Goal: Information Seeking & Learning: Learn about a topic

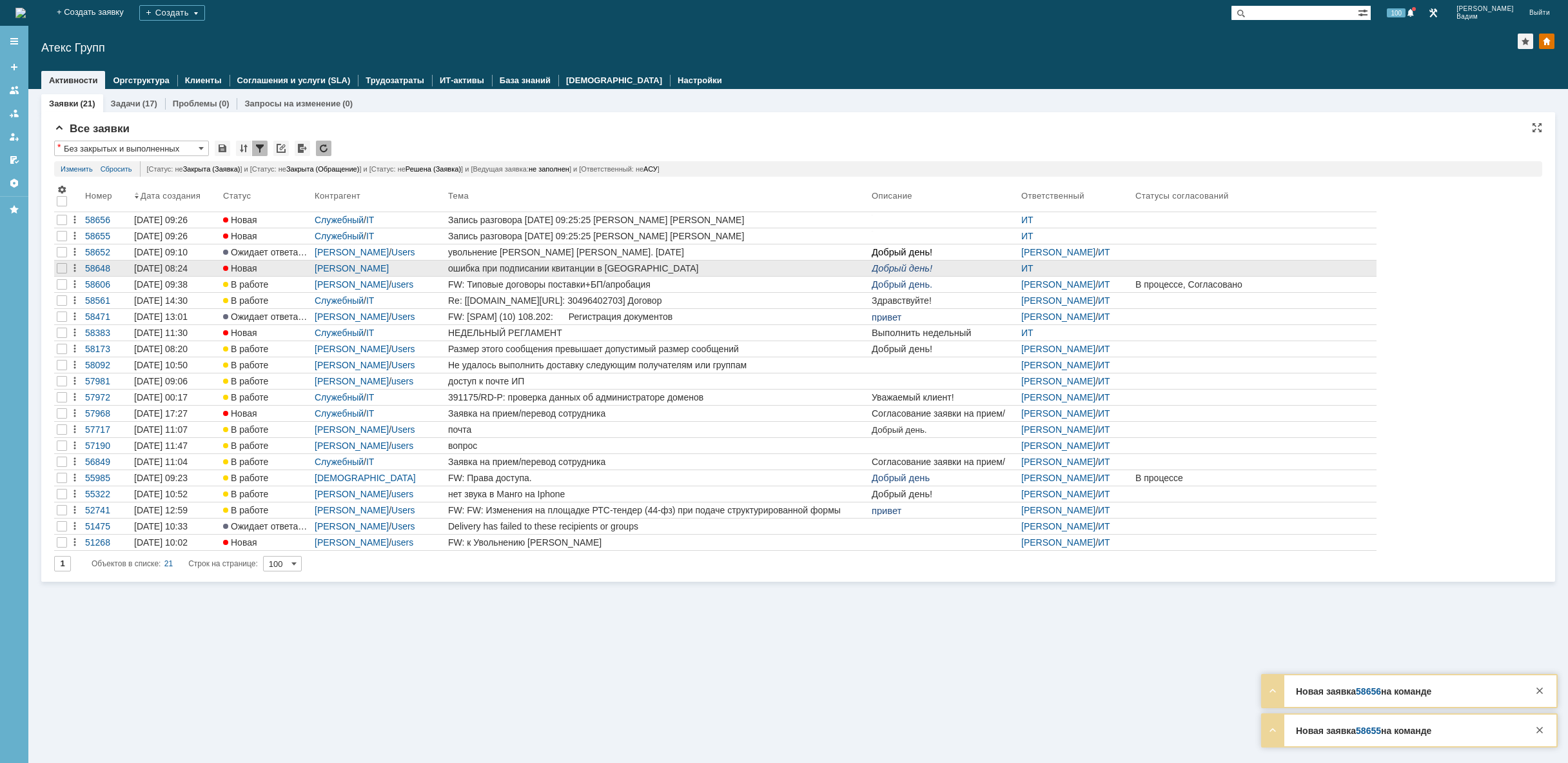
click at [715, 271] on div "ошибка при подписании квитанции в [GEOGRAPHIC_DATA]" at bounding box center [657, 268] width 419 height 11
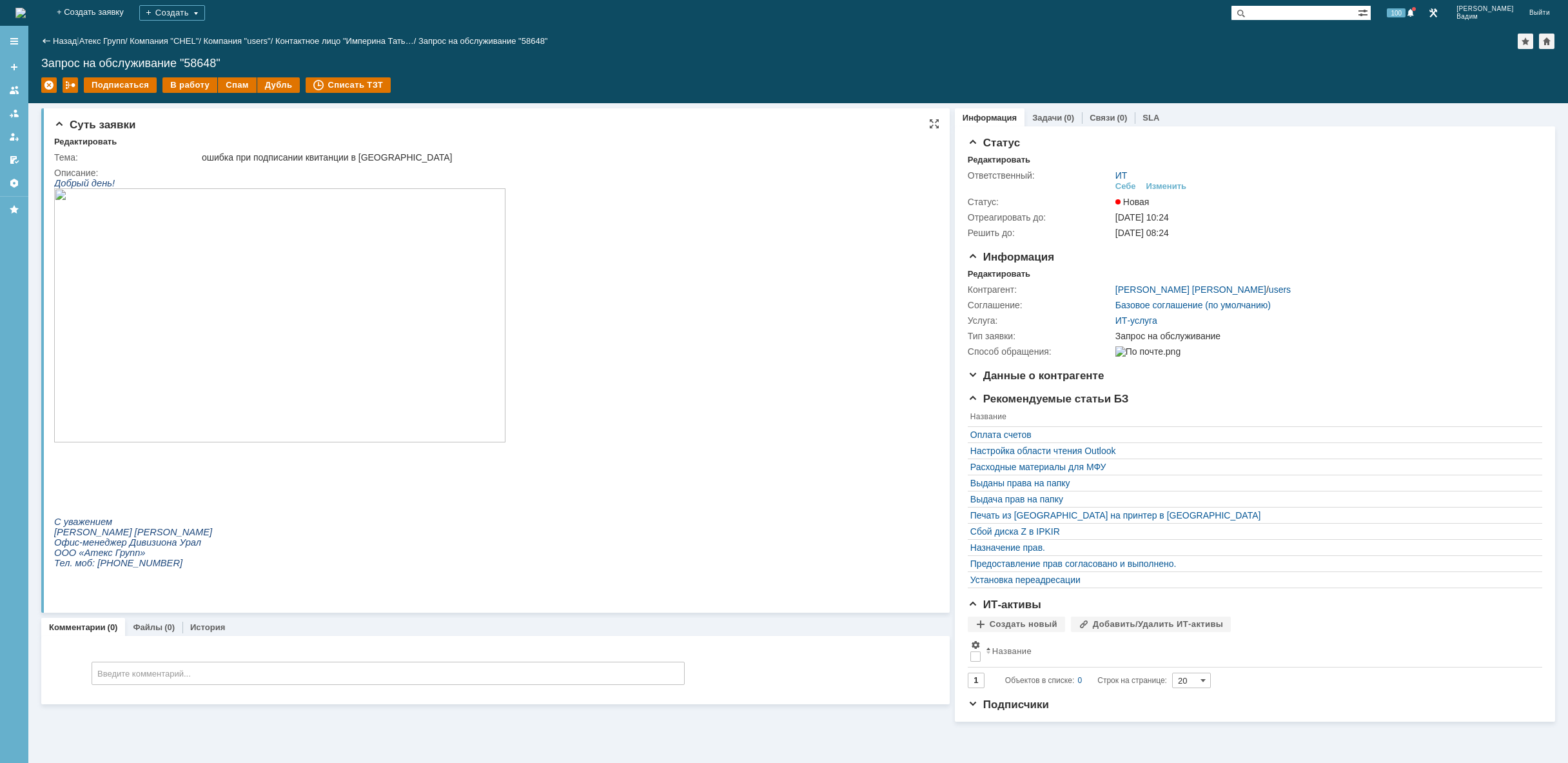
click at [268, 254] on img at bounding box center [279, 315] width 451 height 254
click at [26, 15] on img at bounding box center [20, 13] width 11 height 11
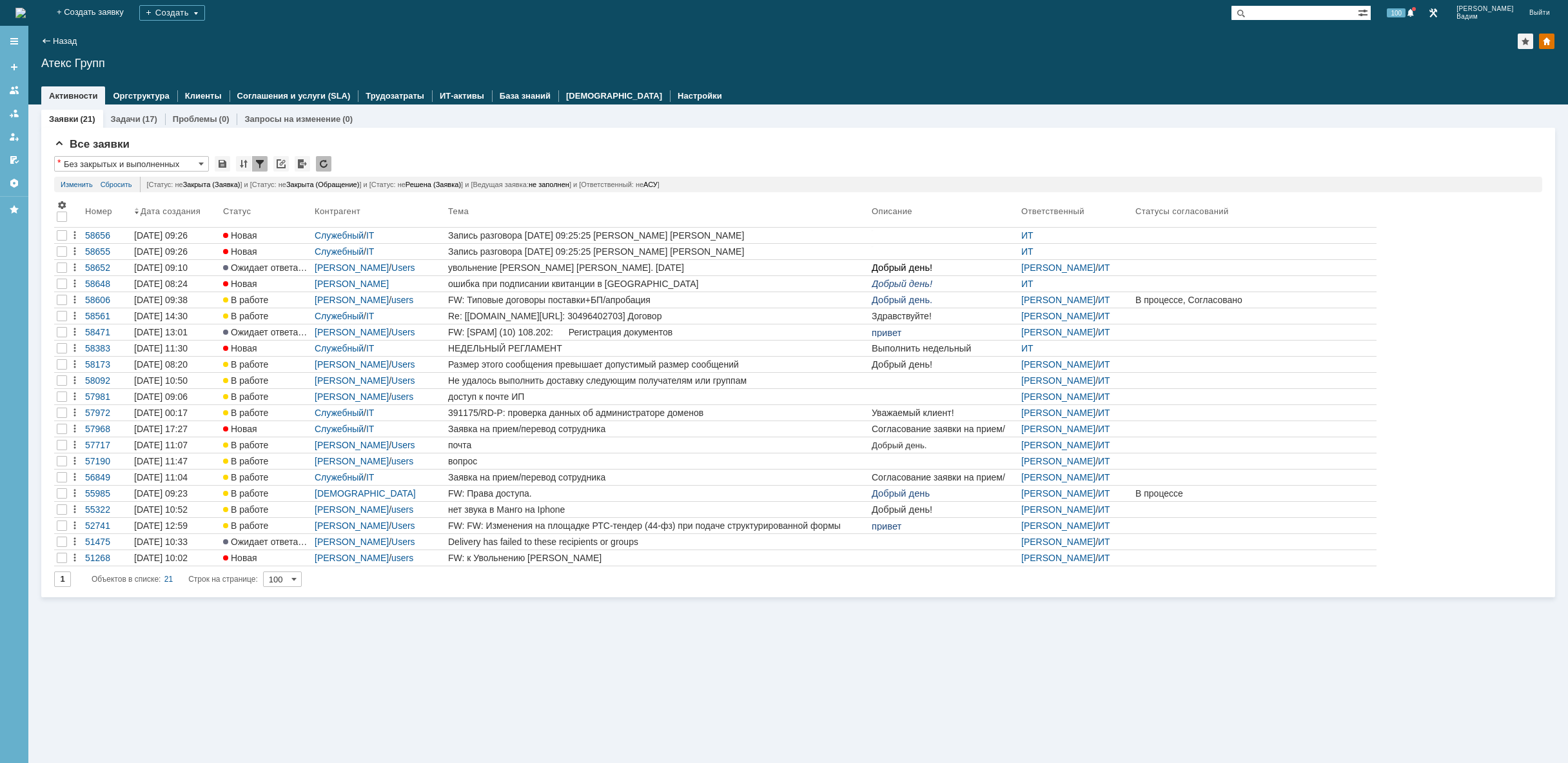
click at [26, 16] on img at bounding box center [20, 13] width 11 height 11
